Goal: Information Seeking & Learning: Learn about a topic

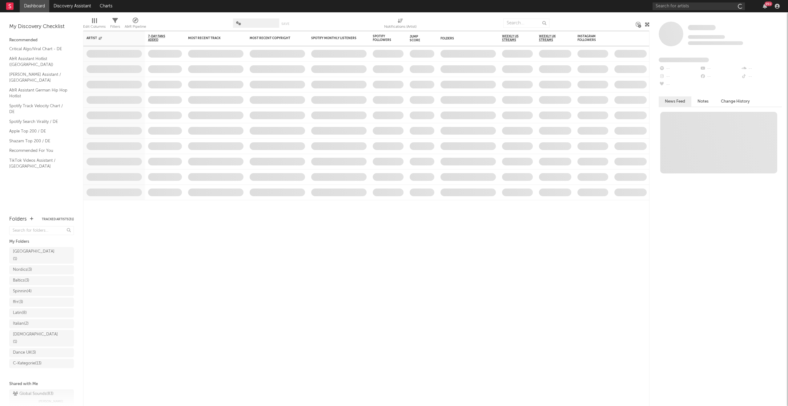
click at [673, 10] on div "99 +" at bounding box center [716, 6] width 129 height 12
click at [680, 2] on input "text" at bounding box center [698, 6] width 92 height 8
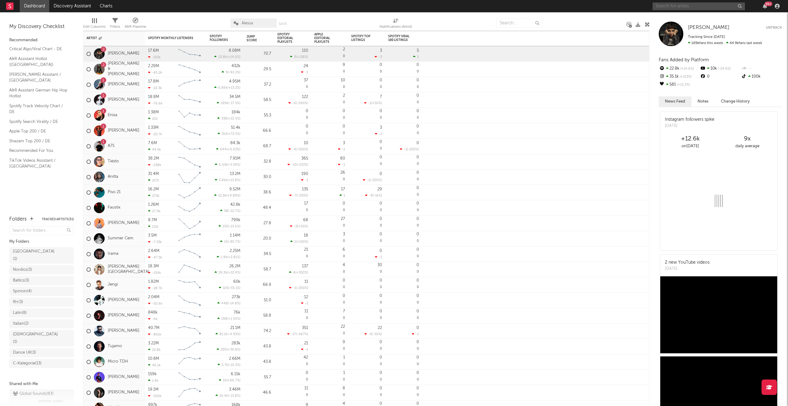
click at [675, 9] on input "text" at bounding box center [698, 6] width 92 height 8
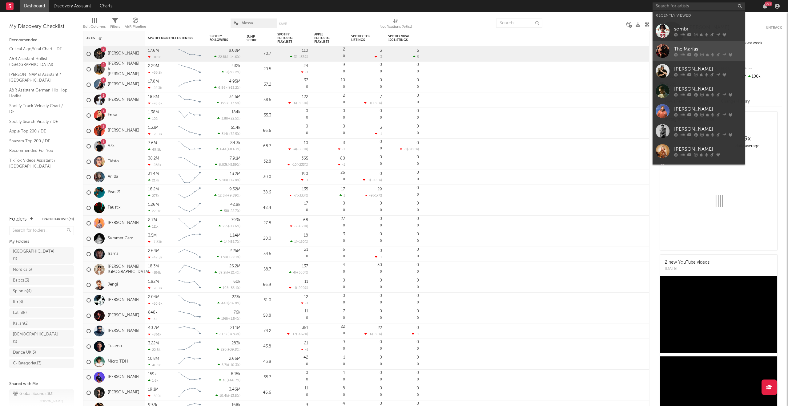
click at [670, 47] on link "The Marías" at bounding box center [698, 51] width 92 height 20
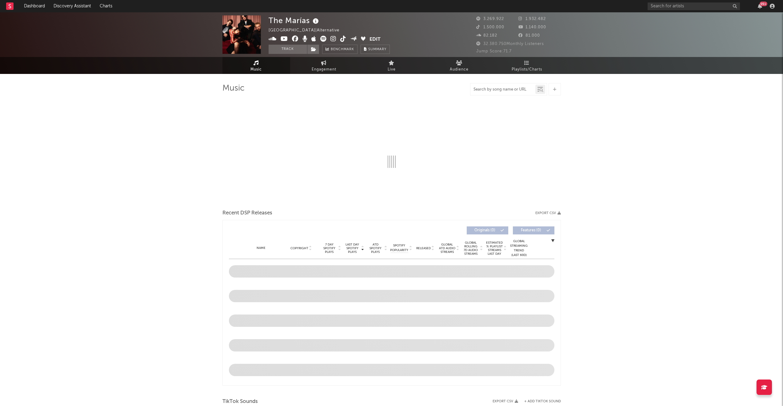
click at [503, 90] on input "text" at bounding box center [503, 89] width 65 height 5
type input "heavy"
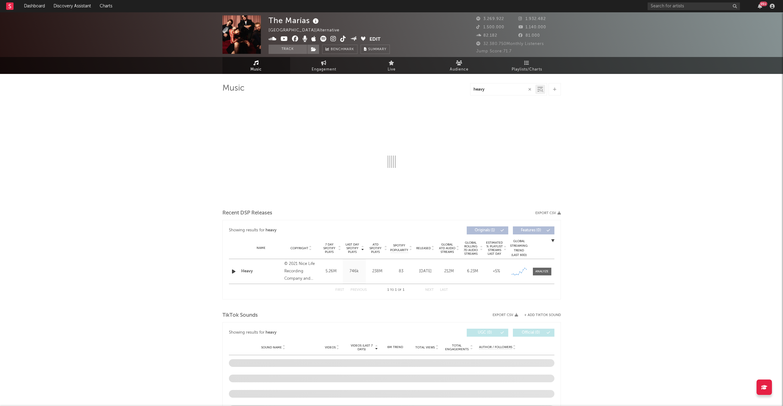
select select "6m"
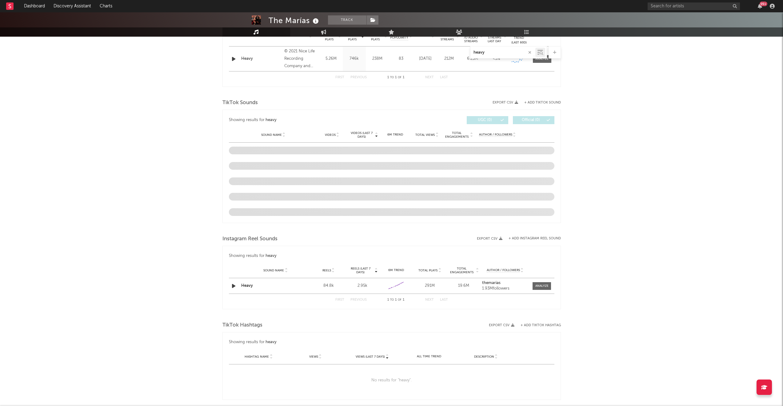
scroll to position [261, 0]
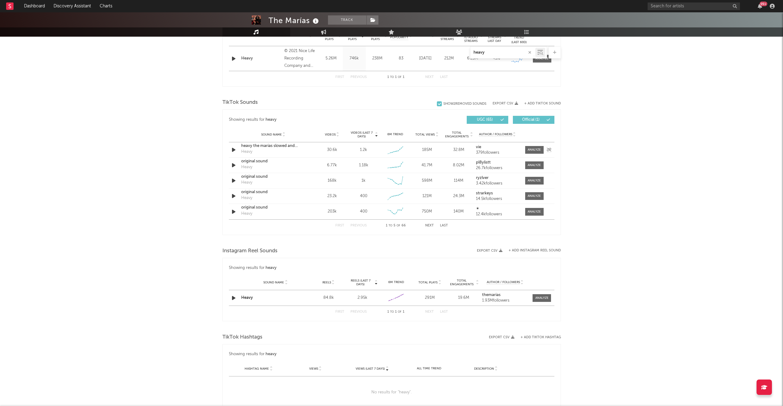
type input "heavy"
click at [533, 144] on div "Sound Name heavy the marías slowed and reverbed Heavy Videos 30.6k Videos (last…" at bounding box center [392, 149] width 326 height 15
click at [534, 148] on div at bounding box center [534, 149] width 13 height 5
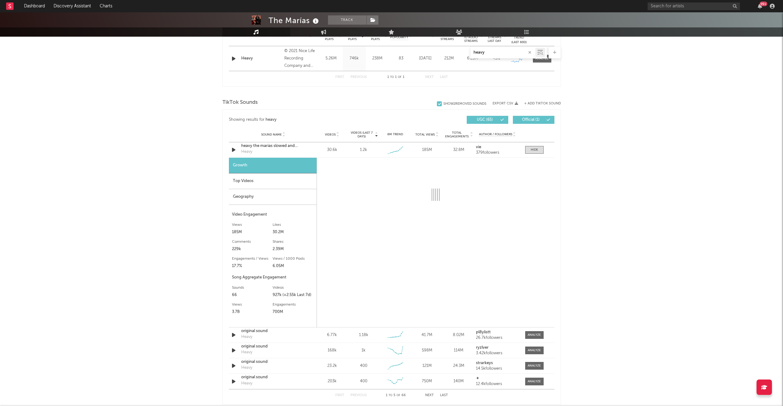
click at [252, 181] on div "Top Videos" at bounding box center [273, 181] width 88 height 16
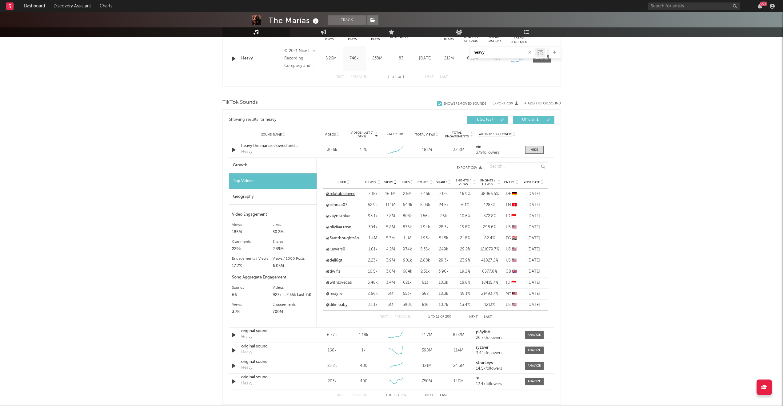
click at [341, 193] on link "@relatablelovee" at bounding box center [340, 194] width 29 height 6
click at [535, 334] on div at bounding box center [534, 334] width 13 height 5
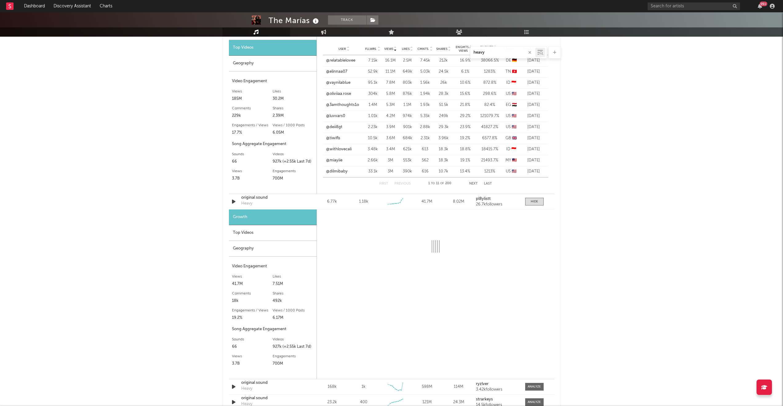
scroll to position [395, 0]
select select "6m"
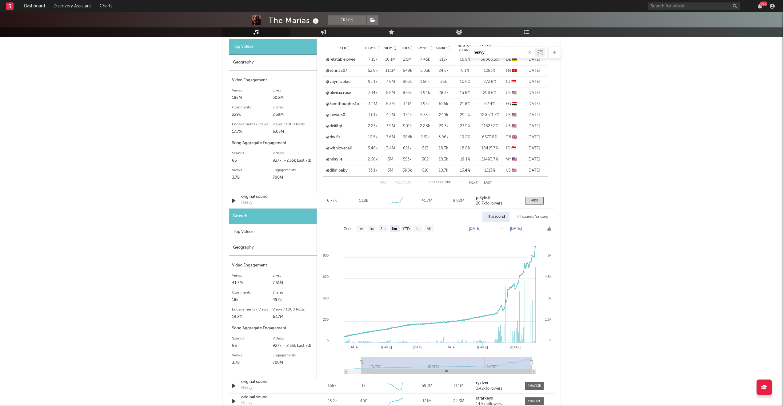
click at [272, 227] on div "Top Videos" at bounding box center [273, 232] width 88 height 16
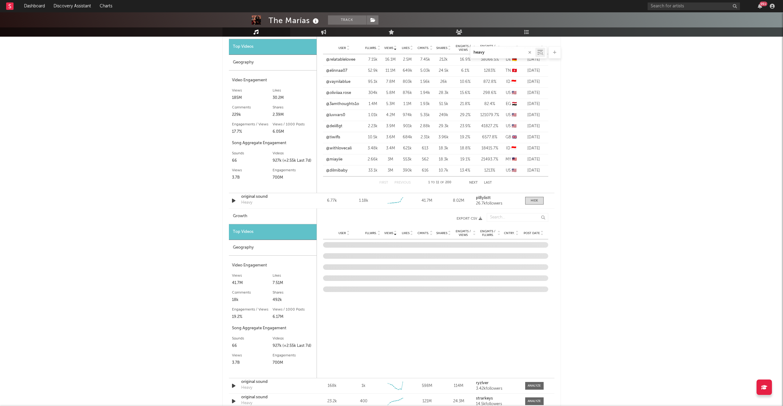
click at [260, 214] on div "Growth" at bounding box center [273, 216] width 88 height 16
select select "6m"
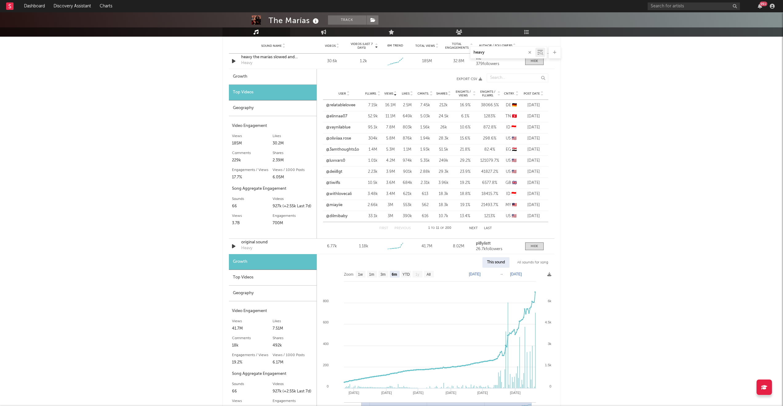
scroll to position [346, 0]
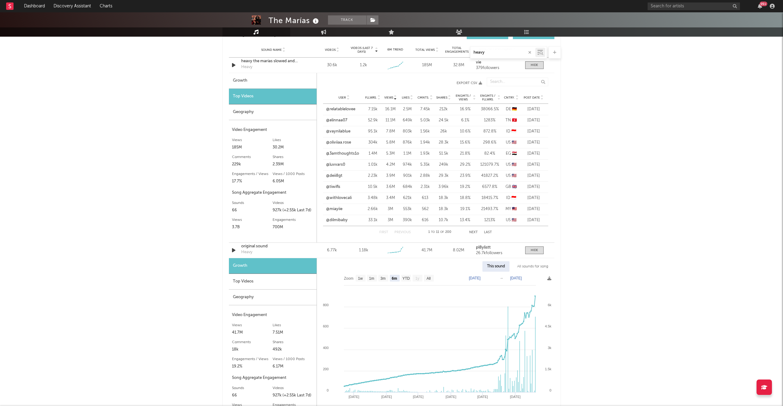
click at [261, 76] on div "Growth" at bounding box center [273, 81] width 88 height 16
select select "6m"
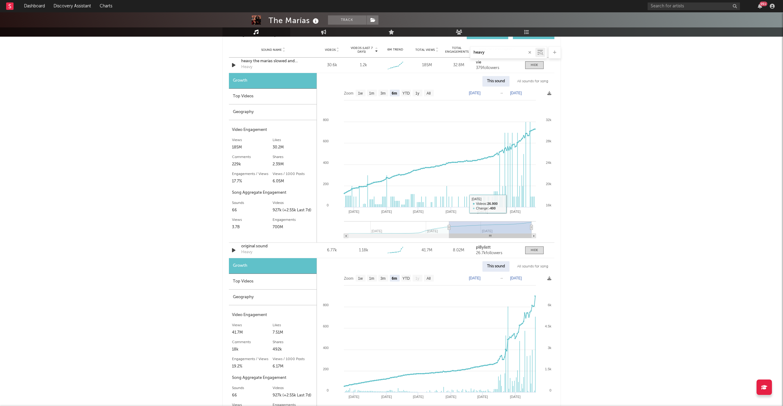
click at [255, 284] on div "Top Videos" at bounding box center [273, 282] width 88 height 16
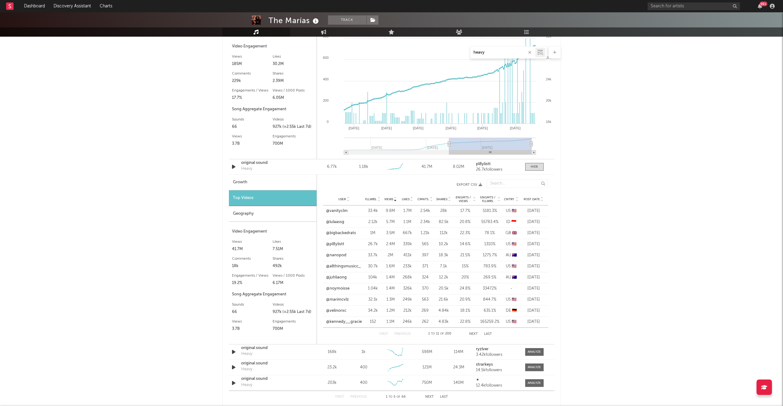
scroll to position [435, 0]
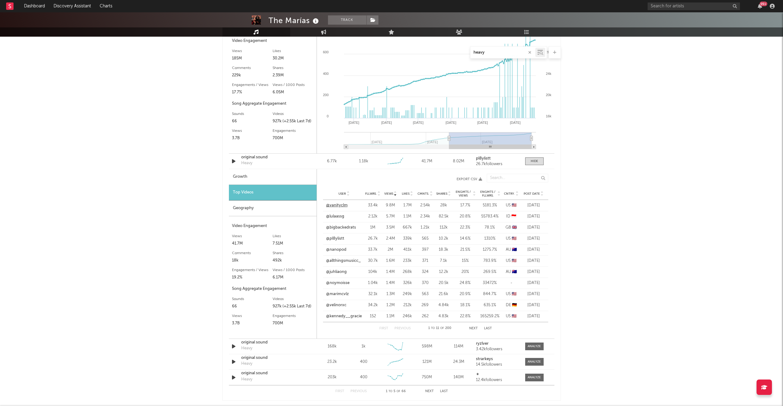
click at [336, 204] on link "@vanityclm" at bounding box center [337, 205] width 22 height 6
click at [335, 215] on link "@lulaassg" at bounding box center [335, 216] width 18 height 6
click at [339, 229] on link "@bigbackedrats" at bounding box center [341, 227] width 30 height 6
click at [535, 193] on span "Post Date" at bounding box center [532, 194] width 16 height 4
click at [339, 204] on link "@mqcchiato._" at bounding box center [339, 205] width 27 height 6
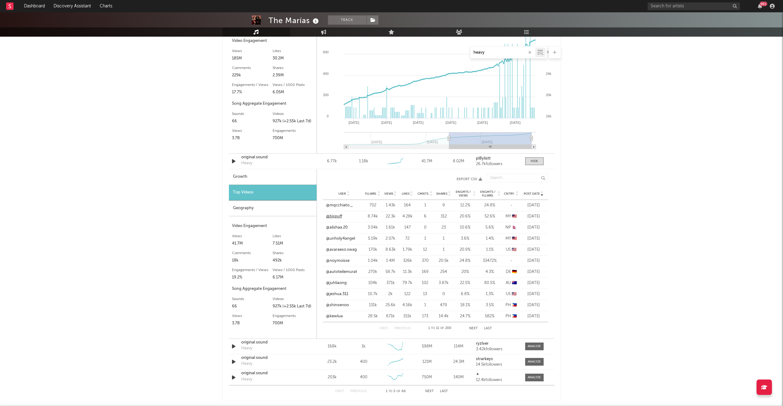
click at [333, 215] on link "@bispuff" at bounding box center [334, 216] width 16 height 6
click at [335, 226] on link "@alishaa.20" at bounding box center [337, 227] width 22 height 6
click at [338, 238] on link "@unholy4angel" at bounding box center [340, 238] width 29 height 6
click at [338, 247] on link "@avaraeso.swag" at bounding box center [341, 249] width 31 height 6
click at [339, 258] on link "@noymoisse" at bounding box center [337, 261] width 23 height 6
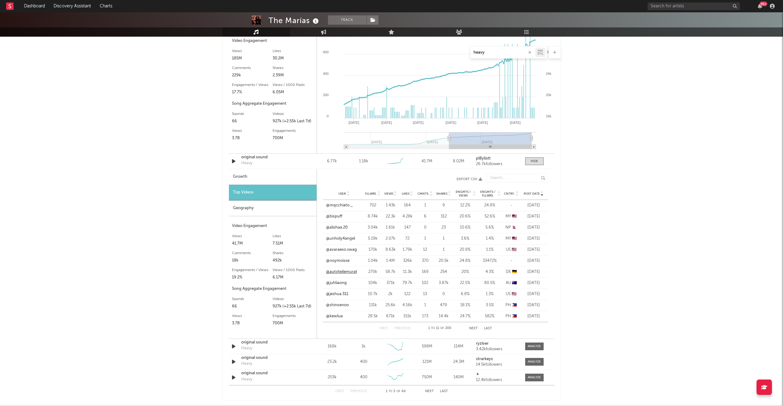
click at [340, 273] on link "@autoteilemurat" at bounding box center [341, 272] width 31 height 6
click at [340, 282] on link "@juhliaong" at bounding box center [336, 283] width 21 height 6
click at [340, 291] on link "@jeshua.311" at bounding box center [337, 294] width 22 height 6
click at [339, 303] on link "@shinxenoo" at bounding box center [337, 305] width 23 height 6
click at [337, 316] on link "@kewlua" at bounding box center [334, 316] width 17 height 6
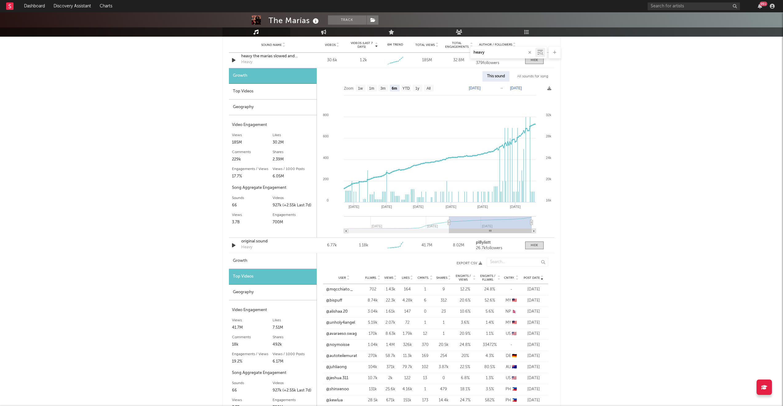
scroll to position [348, 0]
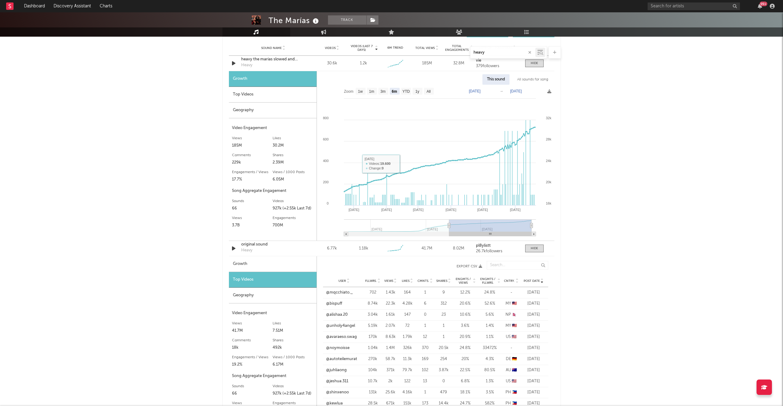
click at [250, 98] on div "Top Videos" at bounding box center [273, 95] width 88 height 16
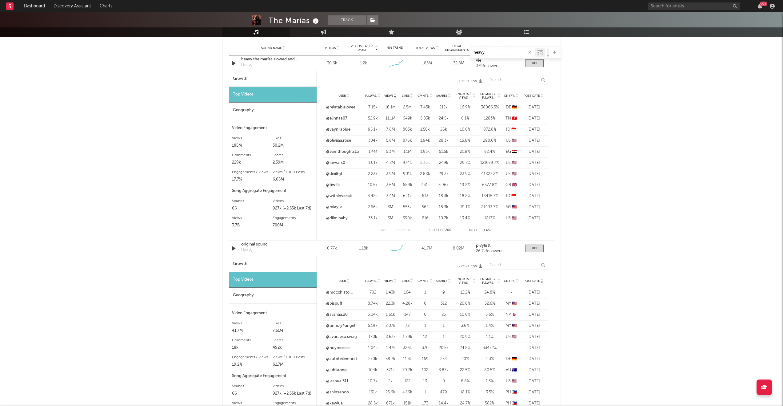
click at [531, 96] on span "Post Date" at bounding box center [532, 96] width 16 height 4
click at [336, 107] on link "@m0ody17" at bounding box center [336, 107] width 21 height 6
click at [348, 116] on link "@sarangkdramas" at bounding box center [342, 118] width 32 height 6
click at [339, 127] on link "@278382xx" at bounding box center [336, 129] width 21 height 6
click at [339, 141] on link "@xoxogia20" at bounding box center [337, 141] width 23 height 6
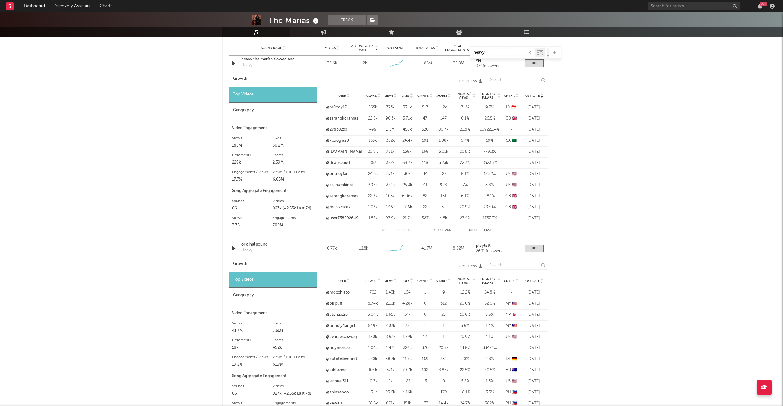
click at [339, 152] on link "@[DOMAIN_NAME]" at bounding box center [344, 152] width 36 height 6
click at [339, 161] on link "@dearrcloud" at bounding box center [338, 163] width 24 height 6
click at [339, 173] on link "@britneyfan" at bounding box center [337, 174] width 22 height 6
click at [339, 184] on link "@aslinurakinci" at bounding box center [339, 185] width 26 height 6
click at [339, 195] on link "@sarangkdramas" at bounding box center [342, 196] width 32 height 6
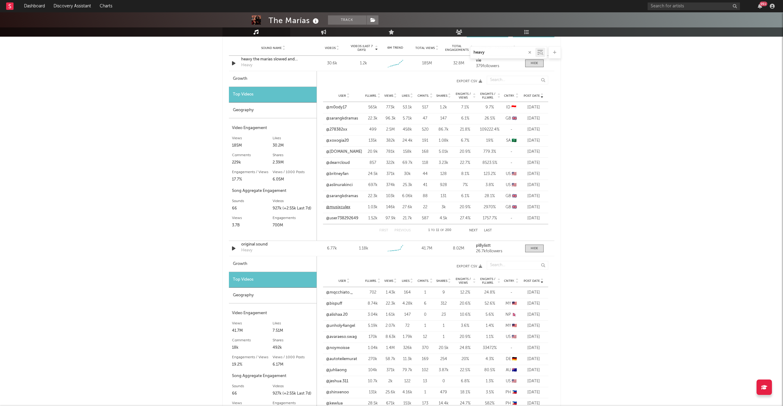
click at [339, 208] on link "@musixculex" at bounding box center [338, 207] width 24 height 6
click at [340, 221] on link "@user738292649" at bounding box center [342, 218] width 32 height 6
click at [575, 294] on div "The Marías Track [GEOGRAPHIC_DATA] | Alternative Edit Track Benchmark Summary 3…" at bounding box center [391, 268] width 783 height 1207
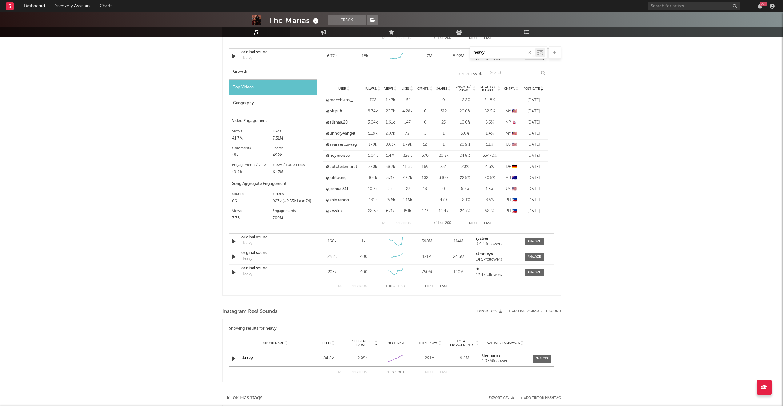
scroll to position [580, 0]
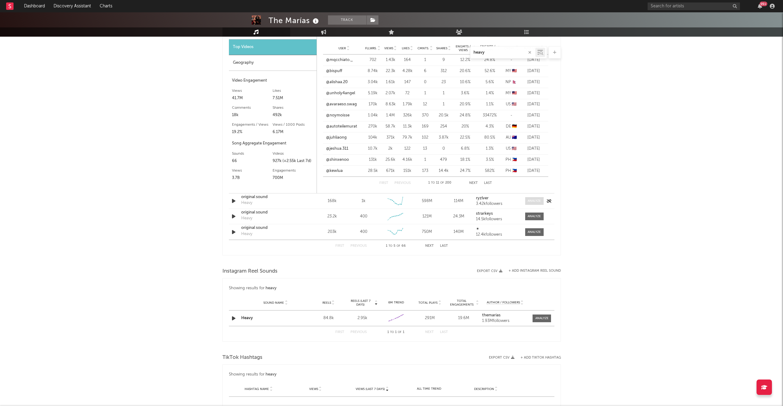
click at [528, 204] on span at bounding box center [534, 201] width 18 height 8
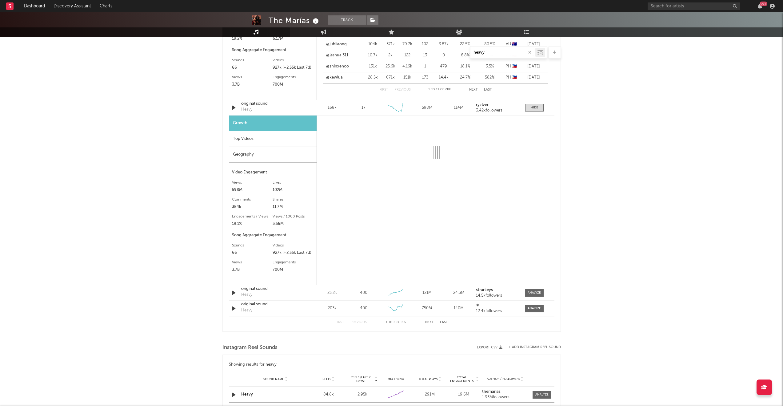
scroll to position [676, 0]
select select "6m"
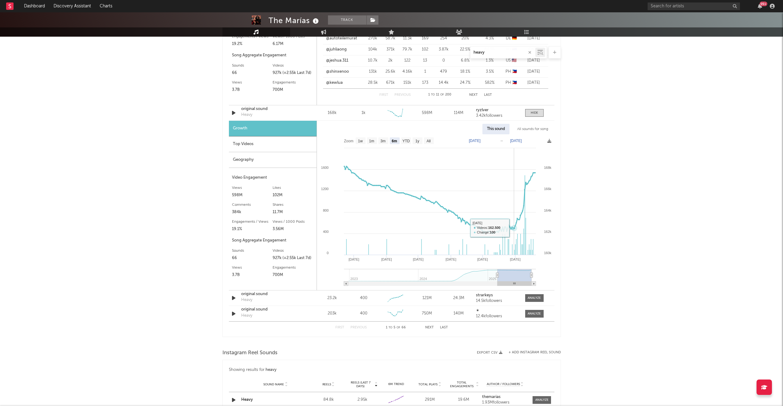
scroll to position [678, 0]
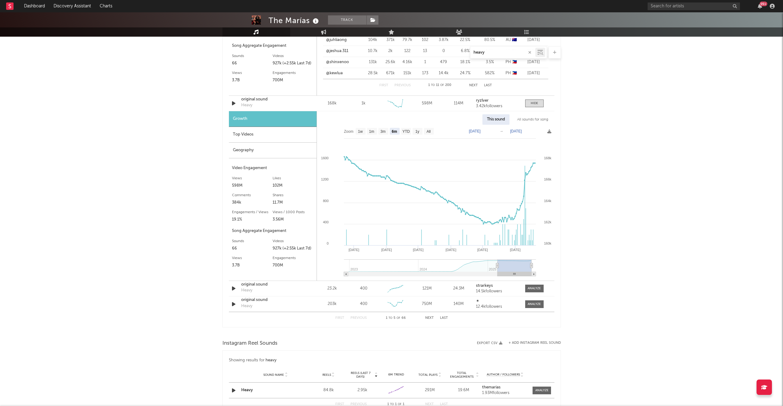
click at [246, 141] on div "Top Videos" at bounding box center [273, 135] width 88 height 16
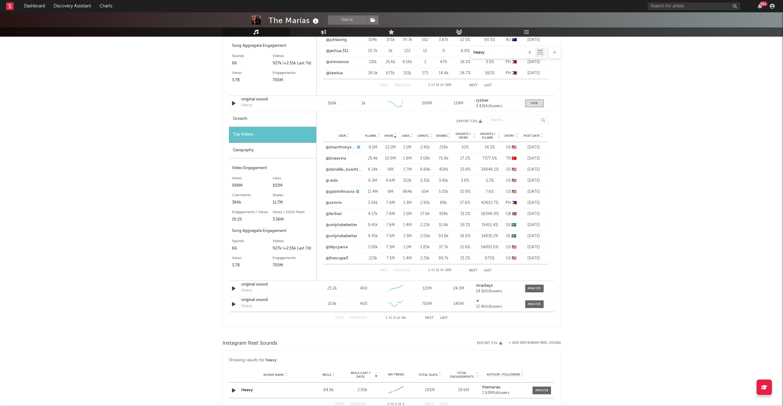
click at [532, 134] on span "Post Date" at bounding box center [532, 136] width 16 height 4
click at [342, 148] on link "@kezsexton" at bounding box center [337, 147] width 22 height 6
click at [340, 160] on link "@valentin_travers" at bounding box center [343, 158] width 34 height 6
click at [338, 170] on link "@werenotreallystrangers" at bounding box center [341, 169] width 31 height 6
click at [338, 181] on link "@askxnzsnzjzjs" at bounding box center [340, 181] width 29 height 6
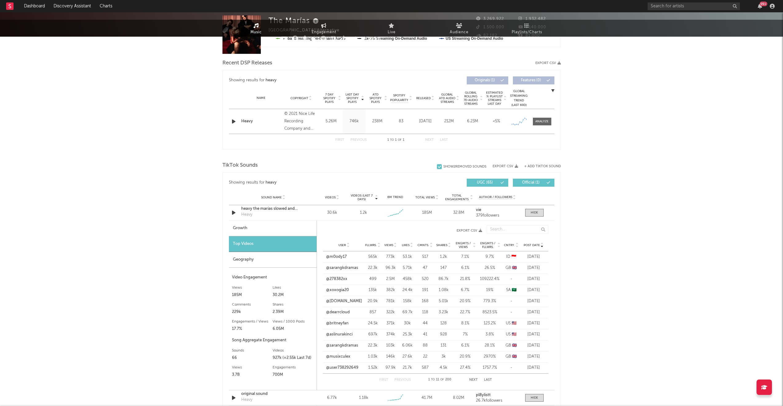
scroll to position [0, 0]
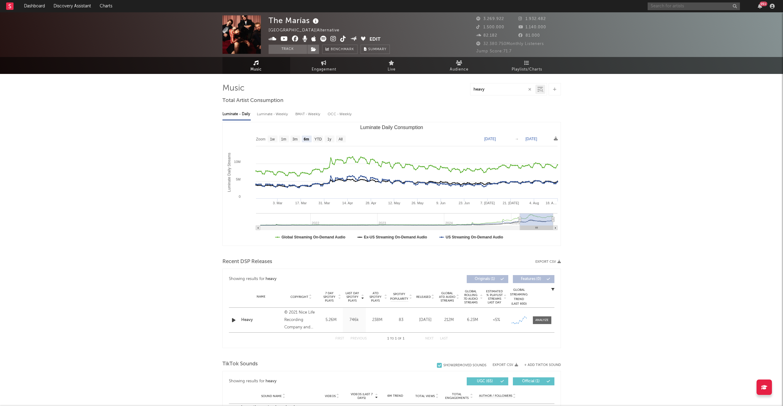
click at [675, 6] on input "text" at bounding box center [694, 6] width 92 height 8
type input "[PERSON_NAME]"
click at [673, 12] on div "[PERSON_NAME] 99 +" at bounding box center [712, 6] width 129 height 12
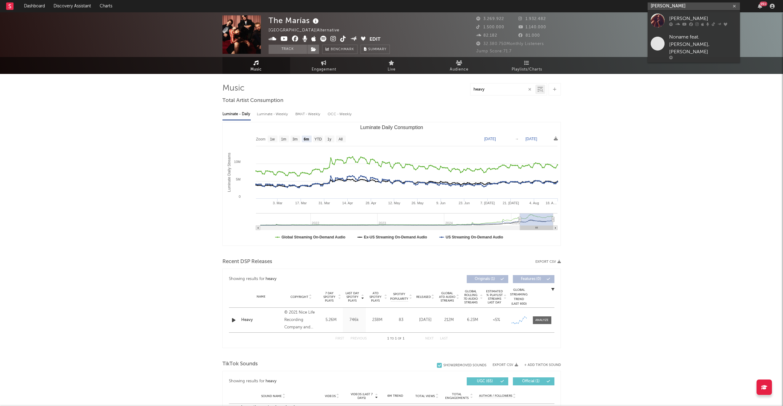
click at [673, 7] on input "[PERSON_NAME]" at bounding box center [694, 6] width 92 height 8
click at [677, 16] on div "[PERSON_NAME]" at bounding box center [703, 18] width 68 height 7
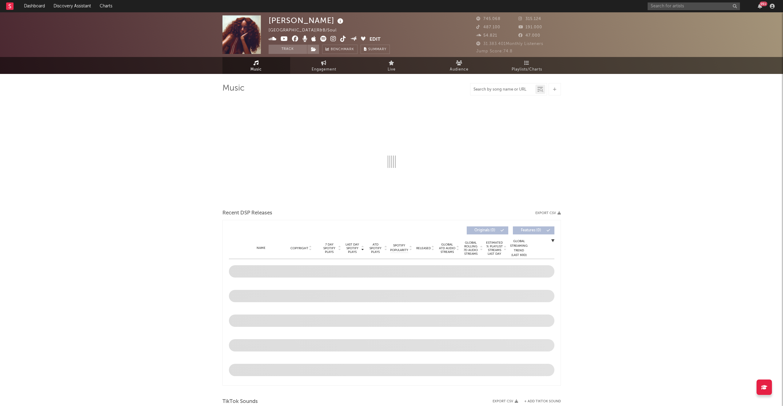
click at [517, 90] on input "text" at bounding box center [503, 89] width 65 height 5
type input "l"
type input "love"
select select "6m"
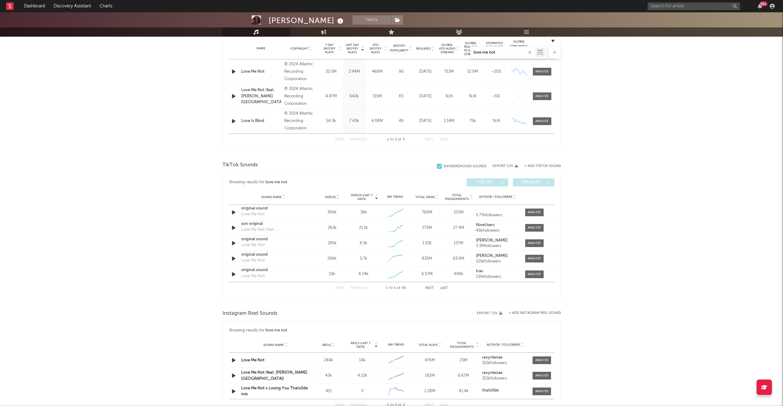
scroll to position [249, 0]
type input "love me not"
click at [535, 212] on div at bounding box center [534, 211] width 13 height 5
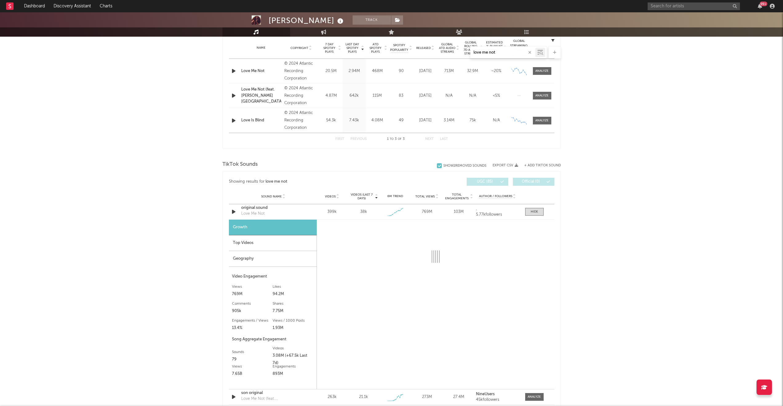
select select "1w"
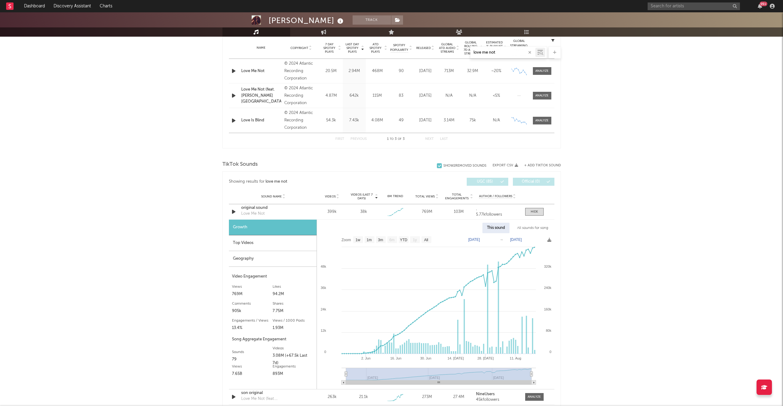
click at [254, 242] on div "Top Videos" at bounding box center [273, 243] width 88 height 16
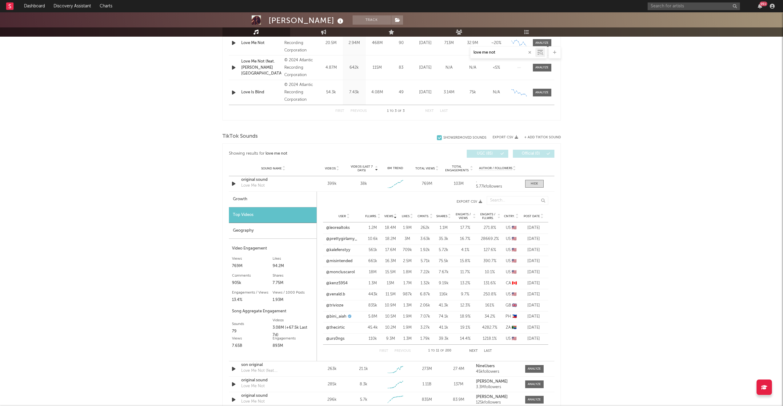
scroll to position [289, 0]
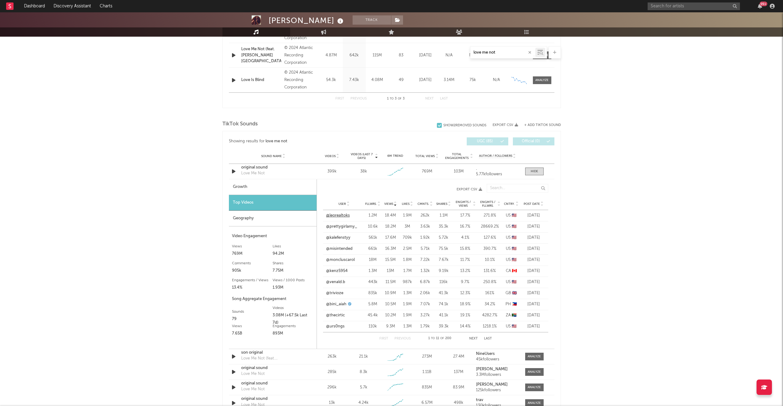
click at [342, 214] on link "@leorealtoks" at bounding box center [338, 215] width 24 height 6
click at [340, 224] on link "@prettygirlamy_" at bounding box center [341, 226] width 31 height 6
click at [337, 237] on link "@kalefenstyy" at bounding box center [338, 237] width 24 height 6
click at [337, 246] on link "@misintended" at bounding box center [339, 249] width 26 height 6
click at [336, 262] on link "@moncluscarol" at bounding box center [340, 260] width 29 height 6
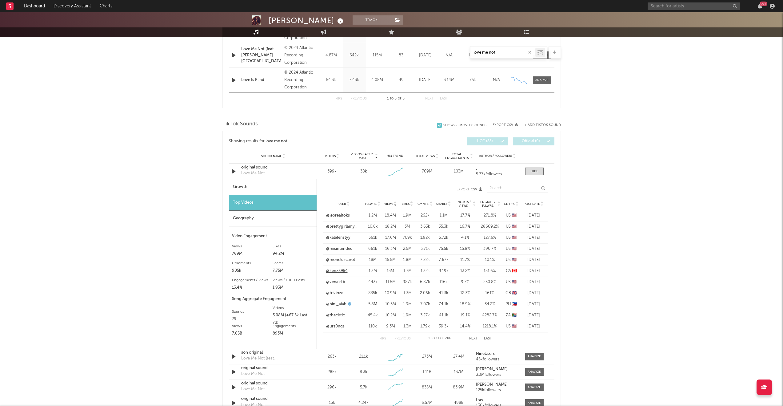
click at [336, 271] on link "@kenz5954" at bounding box center [337, 271] width 22 height 6
click at [336, 281] on link "@venald.b" at bounding box center [335, 282] width 19 height 6
click at [335, 289] on div "User @trivioze Fllwrs. 835k Views 10.9M Likes 1.3M Cmnts. 2.06k Shares 41.3k En…" at bounding box center [435, 292] width 225 height 11
click at [335, 291] on link "@trivioze" at bounding box center [334, 293] width 17 height 6
click at [335, 305] on link "@bini_aiah" at bounding box center [336, 304] width 20 height 6
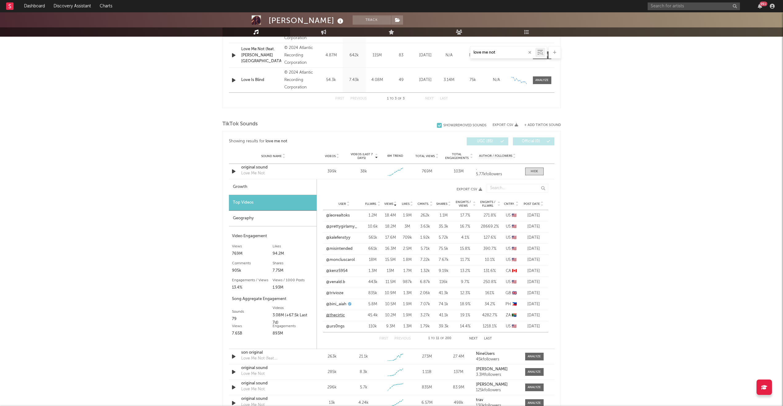
click at [335, 316] on link "@thecirtic" at bounding box center [335, 315] width 19 height 6
click at [335, 325] on link "@urs0ngs" at bounding box center [335, 326] width 18 height 6
click at [476, 340] on div "First Previous 1 to 11 of 200 Next Last" at bounding box center [435, 338] width 113 height 12
click at [475, 339] on button "Next" at bounding box center [473, 338] width 9 height 3
click at [383, 336] on div "First Previous 12 to 22 of 200 Next Last" at bounding box center [435, 338] width 113 height 12
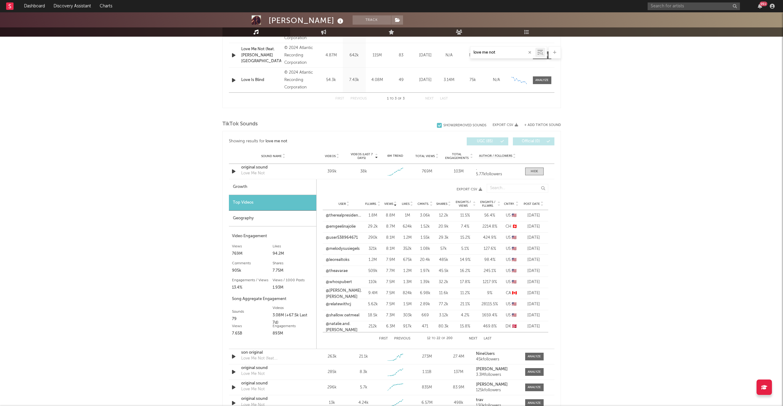
click at [388, 337] on div "First Previous 12 to 22 of 200 Next Last" at bounding box center [435, 338] width 113 height 12
click at [387, 337] on button "First" at bounding box center [383, 338] width 9 height 3
click at [536, 202] on span "Post Date" at bounding box center [532, 204] width 16 height 4
click at [340, 214] on link "@micdeess" at bounding box center [336, 215] width 21 height 6
click at [696, 118] on div "[PERSON_NAME] Track [GEOGRAPHIC_DATA] | R&B/Soul Edit Track Benchmark Summary 7…" at bounding box center [391, 281] width 783 height 1117
